Goal: Task Accomplishment & Management: Manage account settings

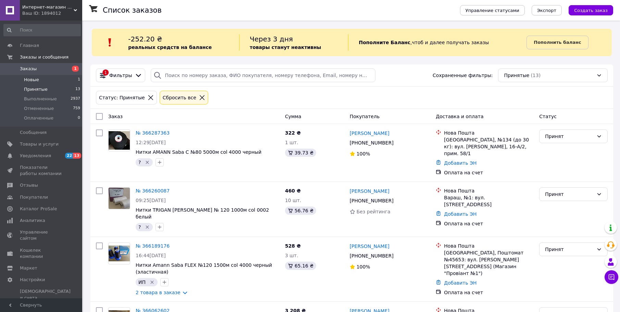
click at [33, 81] on span "Новые" at bounding box center [31, 80] width 15 height 6
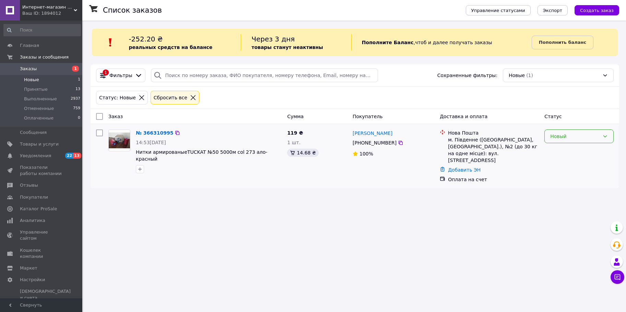
click at [581, 140] on div "Новый" at bounding box center [574, 137] width 49 height 8
click at [562, 152] on li "Принят" at bounding box center [578, 151] width 69 height 12
click at [156, 133] on link "№ 366310995" at bounding box center [154, 132] width 37 height 5
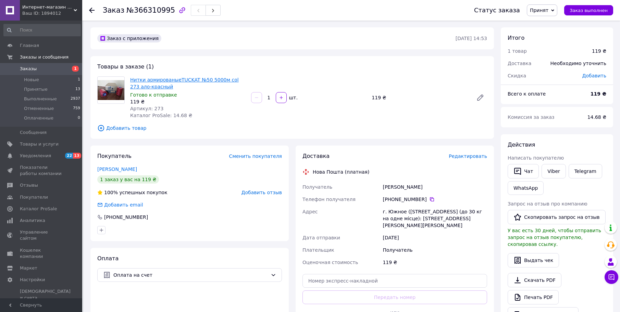
click at [214, 81] on link "Нитки армированыеTUCKAT №50 5000м col 273 ало-красный" at bounding box center [184, 83] width 109 height 12
click at [92, 10] on icon at bounding box center [91, 10] width 5 height 5
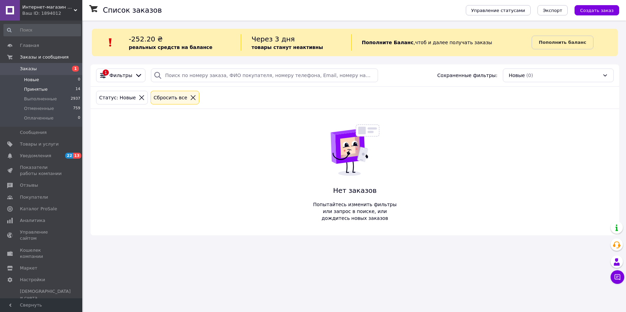
click at [37, 89] on span "Принятые" at bounding box center [36, 89] width 24 height 6
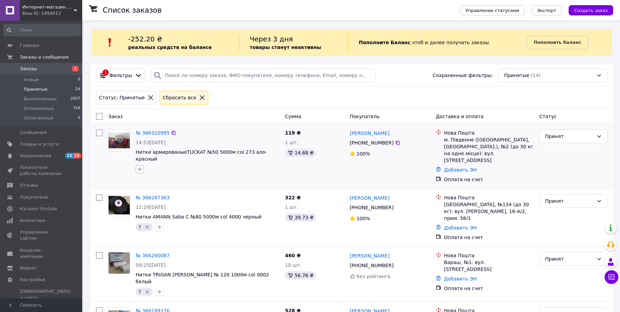
click at [138, 167] on icon "button" at bounding box center [139, 169] width 5 height 5
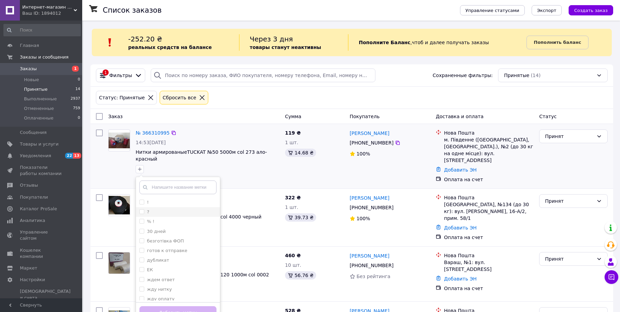
click at [159, 209] on div "?" at bounding box center [178, 212] width 77 height 6
checkbox input "true"
click at [185, 308] on button "Добавить метку" at bounding box center [178, 312] width 77 height 13
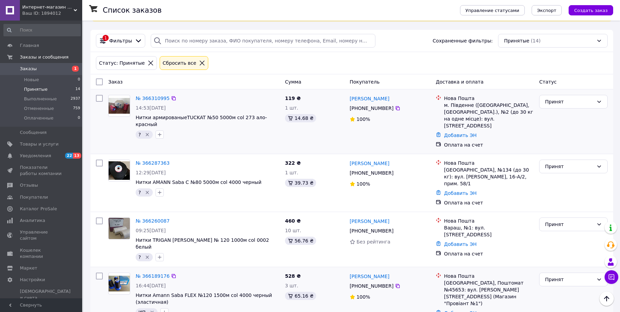
scroll to position [34, 0]
